Goal: Information Seeking & Learning: Learn about a topic

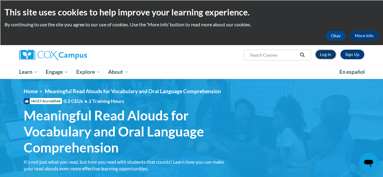
click at [326, 57] on link "Log In" at bounding box center [325, 55] width 21 height 10
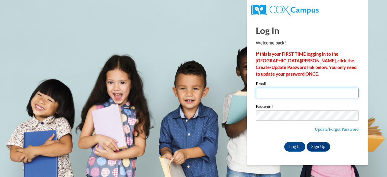
click at [300, 96] on input "Email" at bounding box center [307, 93] width 103 height 10
type input "[EMAIL_ADDRESS][DOMAIN_NAME]"
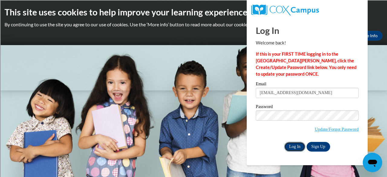
click at [291, 146] on input "Log In" at bounding box center [294, 147] width 21 height 10
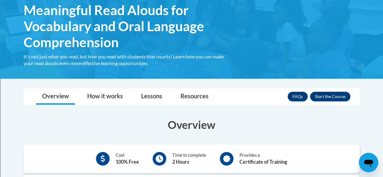
scroll to position [103, 0]
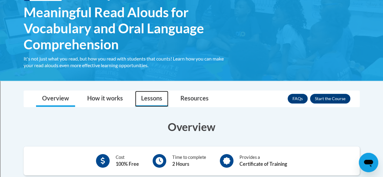
click at [156, 95] on link "Lessons" at bounding box center [151, 99] width 33 height 16
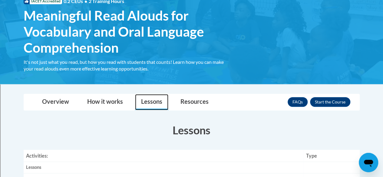
scroll to position [99, 0]
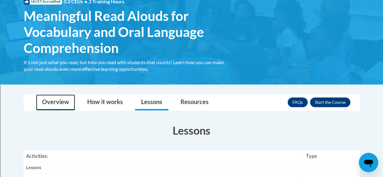
click at [63, 100] on link "Overview" at bounding box center [55, 102] width 39 height 16
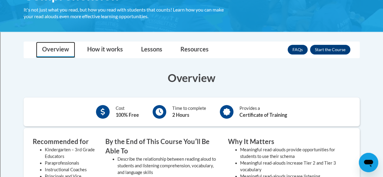
scroll to position [149, 0]
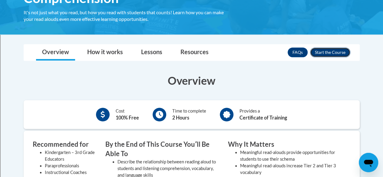
click at [328, 51] on button "Enroll" at bounding box center [330, 52] width 40 height 10
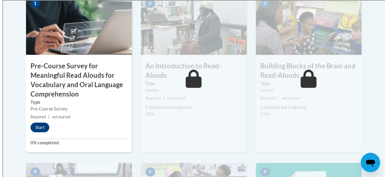
scroll to position [223, 0]
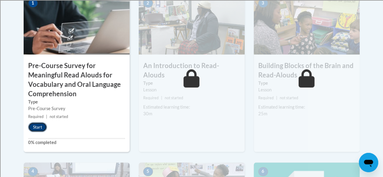
click at [36, 123] on button "Start" at bounding box center [37, 127] width 19 height 10
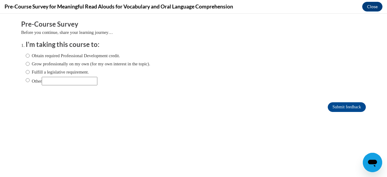
scroll to position [0, 0]
click at [26, 55] on input "Obtain required Professional Development credit." at bounding box center [28, 55] width 4 height 7
radio input "true"
click at [344, 106] on input "Submit feedback" at bounding box center [347, 107] width 38 height 10
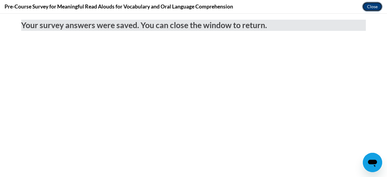
click at [369, 5] on button "Close" at bounding box center [372, 7] width 20 height 10
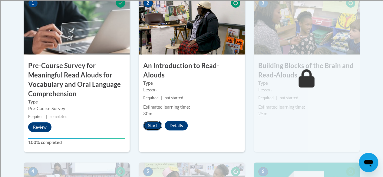
click at [152, 121] on button "Start" at bounding box center [152, 126] width 19 height 10
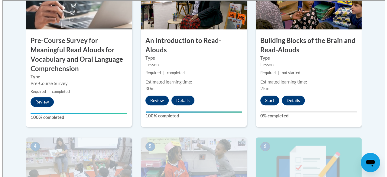
scroll to position [249, 0]
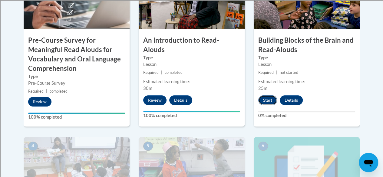
click at [265, 101] on button "Start" at bounding box center [267, 100] width 19 height 10
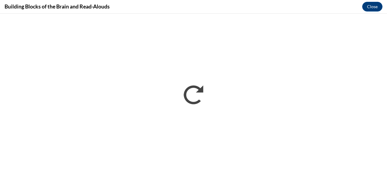
scroll to position [0, 0]
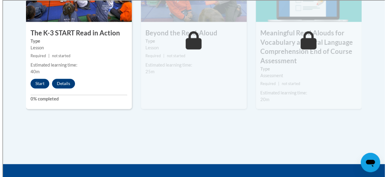
scroll to position [426, 0]
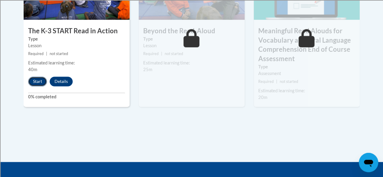
click at [37, 80] on button "Start" at bounding box center [37, 82] width 19 height 10
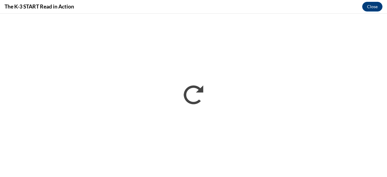
scroll to position [0, 0]
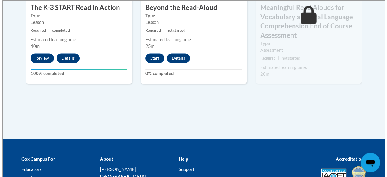
scroll to position [450, 0]
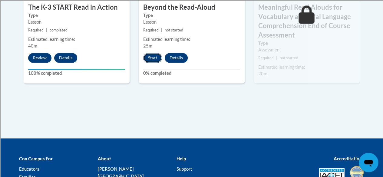
click at [153, 57] on button "Start" at bounding box center [152, 58] width 19 height 10
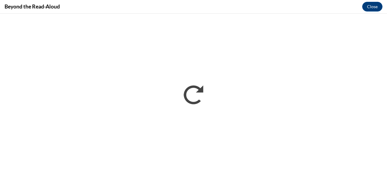
scroll to position [0, 0]
